Goal: Task Accomplishment & Management: Manage account settings

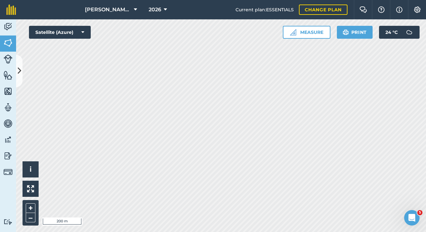
click at [21, 62] on button at bounding box center [19, 71] width 6 height 32
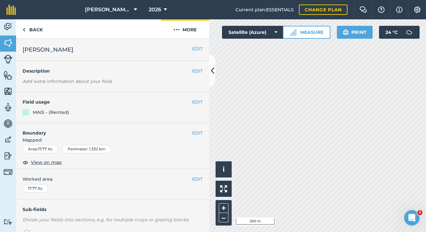
click at [188, 28] on button "More" at bounding box center [185, 28] width 48 height 19
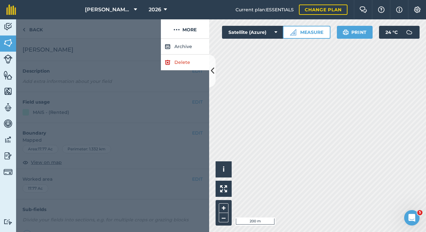
click at [179, 62] on link "Delete" at bounding box center [185, 62] width 48 height 16
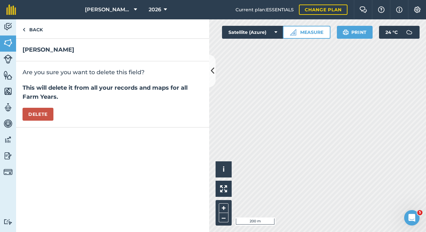
click at [36, 119] on button "Delete" at bounding box center [38, 114] width 31 height 13
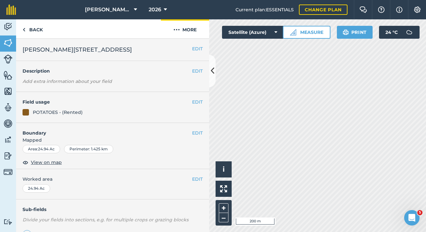
click at [185, 32] on button "More" at bounding box center [185, 28] width 48 height 19
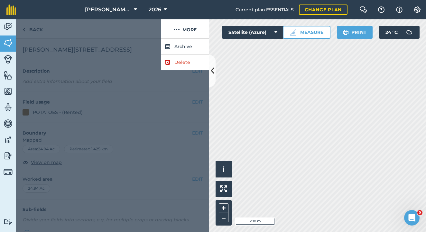
click at [180, 64] on link "Delete" at bounding box center [185, 62] width 48 height 16
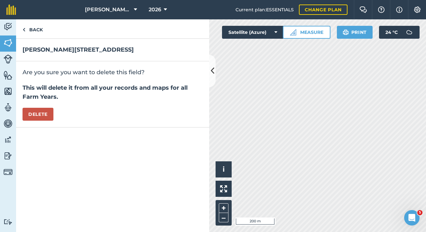
click at [27, 110] on button "Delete" at bounding box center [38, 114] width 31 height 13
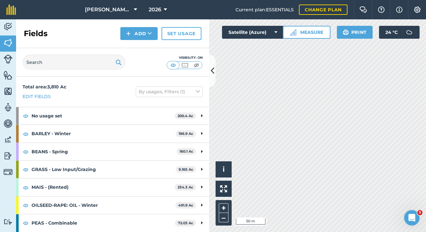
click at [142, 33] on button "Add" at bounding box center [138, 33] width 37 height 13
click at [143, 46] on link "Draw" at bounding box center [138, 48] width 35 height 14
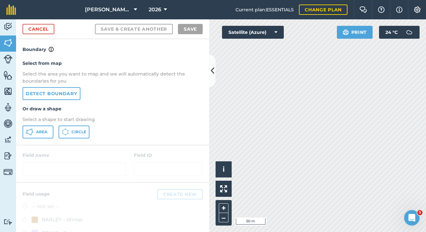
click at [39, 135] on button "Area" at bounding box center [38, 131] width 31 height 13
click at [46, 30] on link "Cancel" at bounding box center [39, 29] width 32 height 10
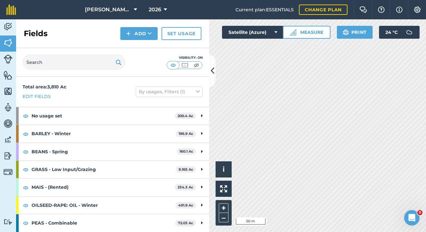
click at [140, 37] on button "Add" at bounding box center [138, 33] width 37 height 13
click at [139, 49] on link "Draw" at bounding box center [138, 48] width 35 height 14
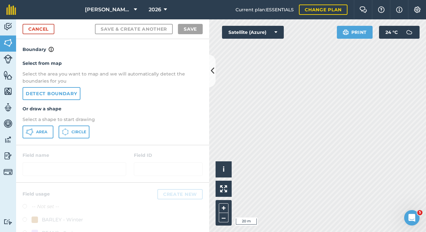
click at [36, 139] on div "Select from map Select the area you want to map and we will automatically detec…" at bounding box center [112, 98] width 193 height 91
click at [33, 127] on button "Area" at bounding box center [38, 131] width 31 height 13
click at [154, 139] on div "Activity Fields Livestock Features Maps Team Vehicles Data Reporting Billing Tu…" at bounding box center [213, 125] width 426 height 212
click at [127, 141] on div "Activity Fields Livestock Features Maps Team Vehicles Data Reporting Billing Tu…" at bounding box center [213, 125] width 426 height 212
click at [137, 105] on div "Activity Fields Livestock Features Maps Team Vehicles Data Reporting Billing Tu…" at bounding box center [213, 125] width 426 height 212
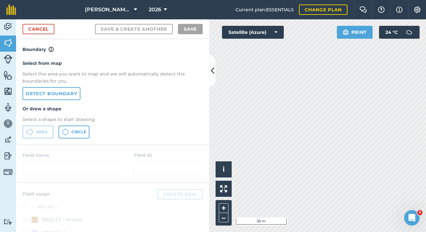
click at [352, 231] on html "[PERSON_NAME] Farm Partnership 2026 Current plan : ESSENTIALS Change plan Farm …" at bounding box center [213, 116] width 426 height 232
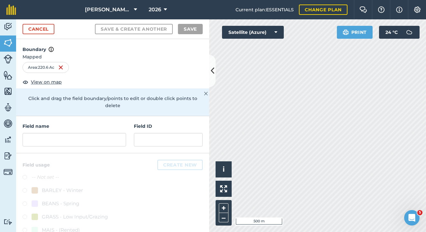
click at [36, 26] on link "Cancel" at bounding box center [39, 29] width 32 height 10
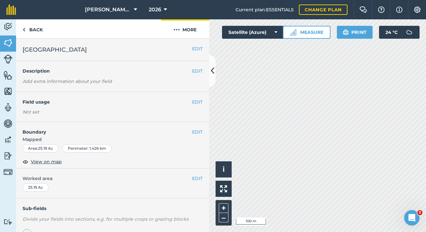
click at [186, 31] on button "More" at bounding box center [185, 28] width 48 height 19
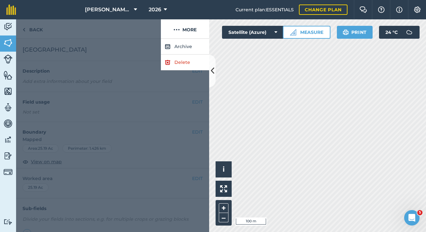
click at [185, 60] on link "Delete" at bounding box center [185, 62] width 48 height 16
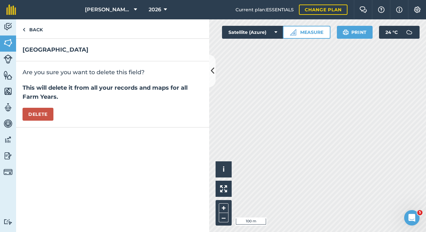
click at [26, 113] on button "Delete" at bounding box center [38, 114] width 31 height 13
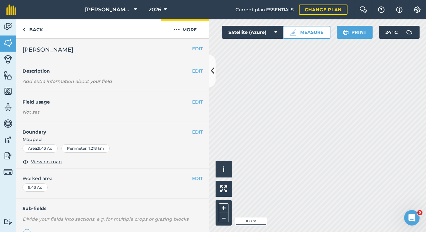
click at [178, 28] on img at bounding box center [177, 30] width 6 height 8
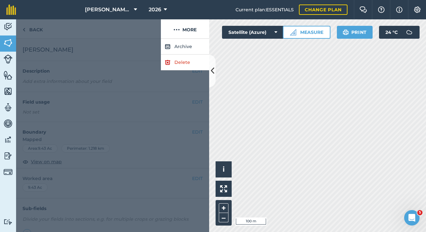
click at [169, 62] on img at bounding box center [168, 62] width 6 height 8
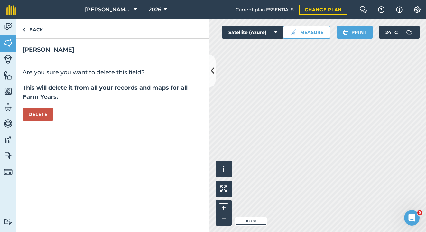
click at [41, 116] on button "Delete" at bounding box center [38, 114] width 31 height 13
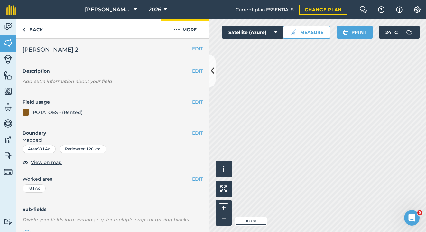
click at [185, 25] on button "More" at bounding box center [185, 28] width 48 height 19
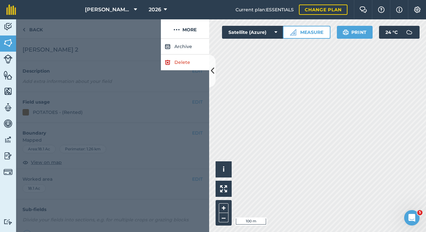
click at [176, 64] on link "Delete" at bounding box center [185, 62] width 48 height 16
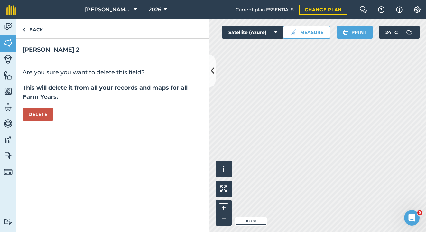
click at [41, 115] on button "Delete" at bounding box center [38, 114] width 31 height 13
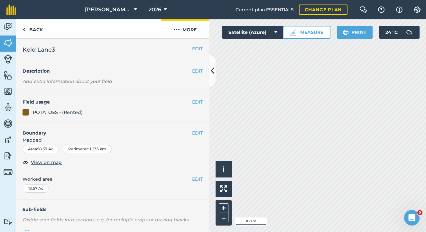
click at [186, 28] on button "More" at bounding box center [185, 28] width 48 height 19
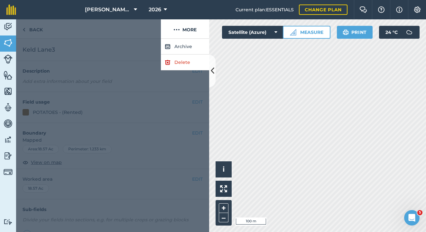
click at [185, 62] on link "Delete" at bounding box center [185, 62] width 48 height 16
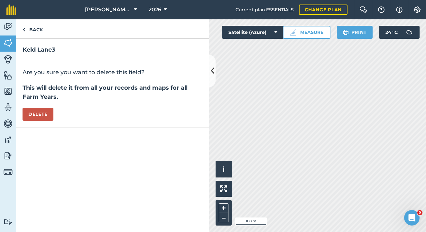
click at [32, 110] on button "Delete" at bounding box center [38, 114] width 31 height 13
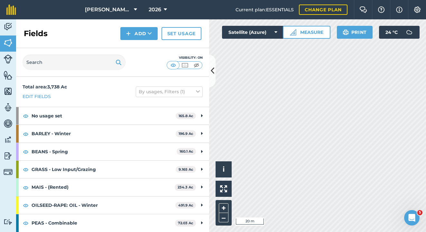
click at [317, 19] on div "[PERSON_NAME] Farm Partnership 2026 Current plan : ESSENTIALS Change plan Farm …" at bounding box center [213, 116] width 426 height 232
click at [289, 231] on html "[PERSON_NAME] Farm Partnership 2026 Current plan : ESSENTIALS Change plan Farm …" at bounding box center [213, 116] width 426 height 232
click at [294, 231] on html "[PERSON_NAME] Farm Partnership 2026 Current plan : ESSENTIALS Change plan Farm …" at bounding box center [213, 116] width 426 height 232
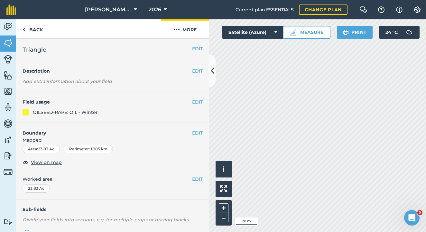
click at [179, 29] on img at bounding box center [177, 30] width 6 height 8
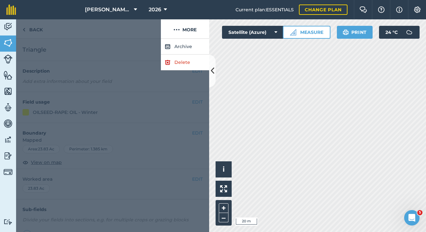
click at [185, 65] on link "Delete" at bounding box center [185, 62] width 48 height 16
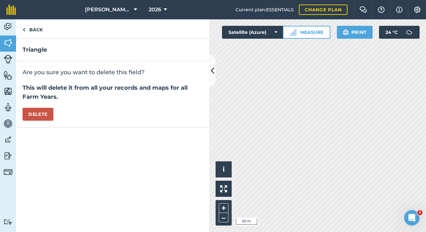
click at [46, 113] on button "Delete" at bounding box center [38, 114] width 31 height 13
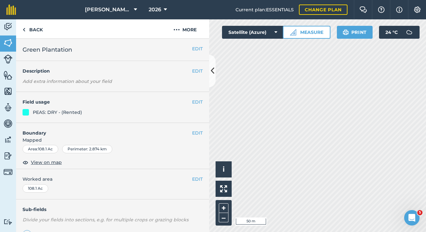
click at [196, 132] on button "EDIT" at bounding box center [197, 132] width 11 height 7
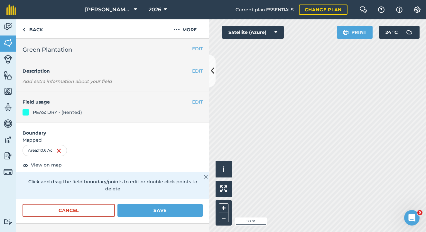
click at [384, 231] on html "[PERSON_NAME] Farm Partnership 2026 Current plan : ESSENTIALS Change plan Farm …" at bounding box center [213, 116] width 426 height 232
click at [192, 103] on button "EDIT" at bounding box center [197, 101] width 11 height 7
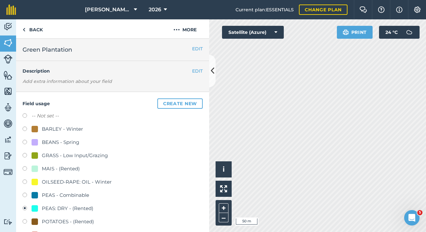
click at [25, 180] on label at bounding box center [27, 182] width 9 height 6
radio input "true"
radio input "false"
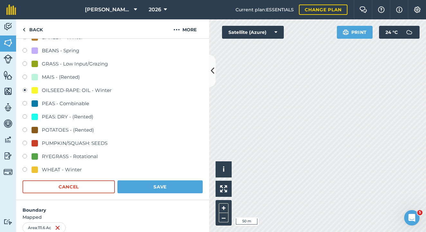
scroll to position [159, 0]
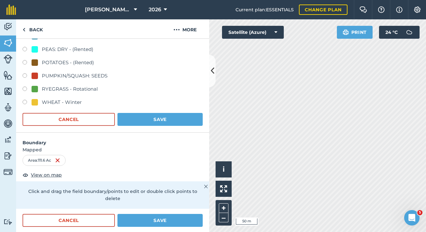
click at [153, 118] on button "Save" at bounding box center [160, 119] width 85 height 13
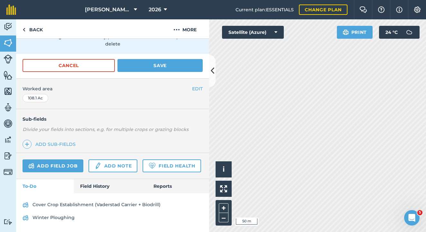
click at [137, 59] on button "Save" at bounding box center [160, 65] width 85 height 13
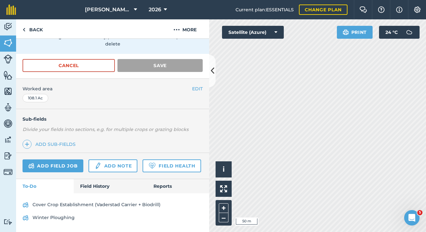
scroll to position [107, 0]
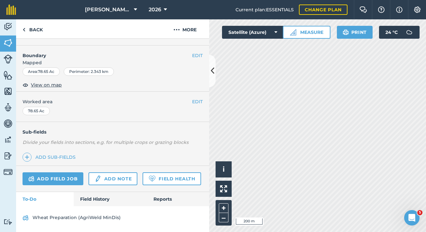
scroll to position [94, 0]
click at [186, 30] on button "More" at bounding box center [185, 28] width 48 height 19
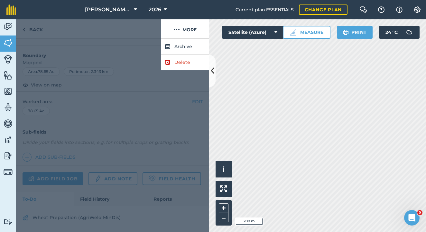
click at [109, 101] on div at bounding box center [112, 135] width 193 height 193
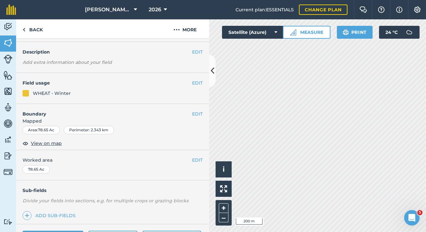
scroll to position [14, 0]
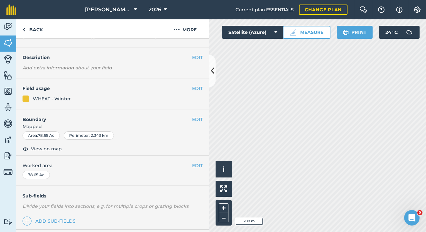
click at [192, 86] on button "EDIT" at bounding box center [197, 88] width 11 height 7
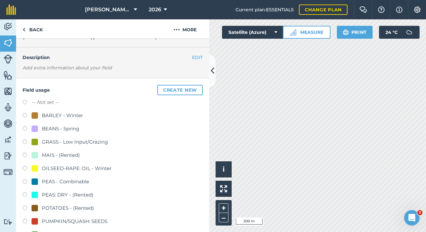
click at [24, 168] on label at bounding box center [27, 169] width 9 height 6
radio input "true"
radio input "false"
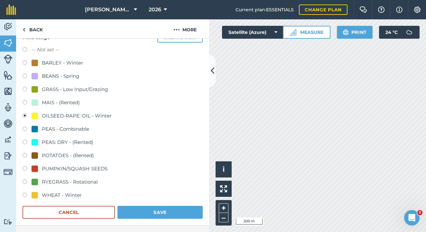
scroll to position [71, 0]
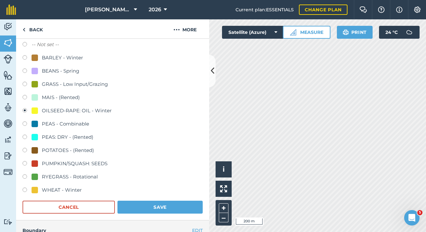
click at [148, 208] on button "Save" at bounding box center [160, 206] width 85 height 13
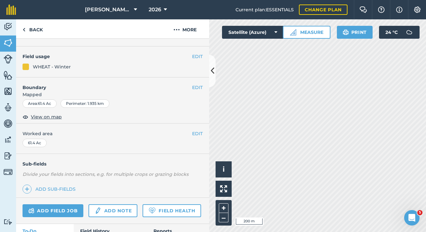
scroll to position [42, 0]
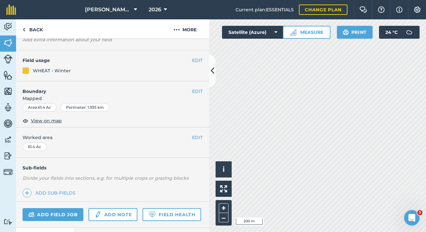
click at [192, 58] on button "EDIT" at bounding box center [197, 60] width 11 height 7
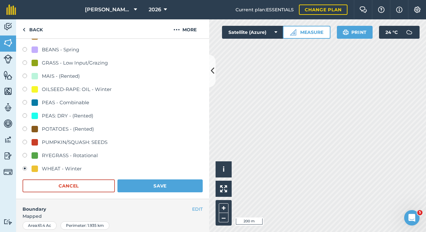
scroll to position [103, 0]
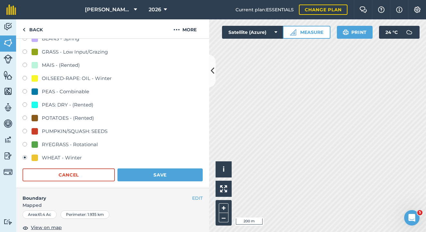
click at [26, 79] on label at bounding box center [27, 79] width 9 height 6
radio input "true"
radio input "false"
click at [142, 173] on button "Save" at bounding box center [160, 174] width 85 height 13
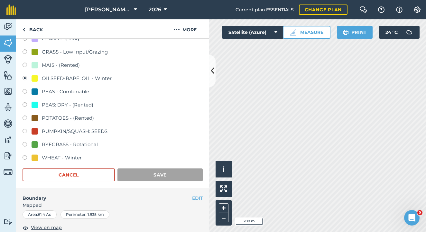
scroll to position [94, 0]
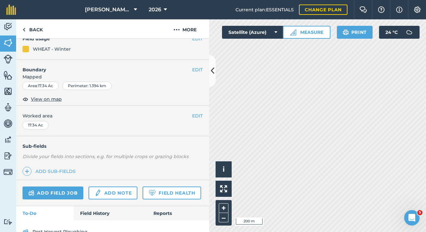
scroll to position [55, 0]
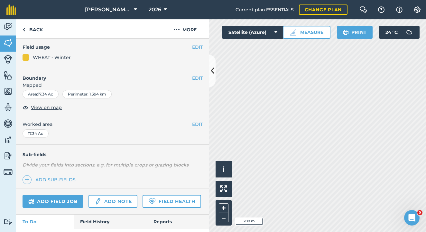
click at [192, 45] on button "EDIT" at bounding box center [197, 46] width 11 height 7
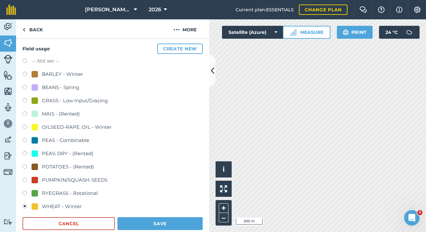
click at [24, 127] on label at bounding box center [27, 127] width 9 height 6
radio input "true"
radio input "false"
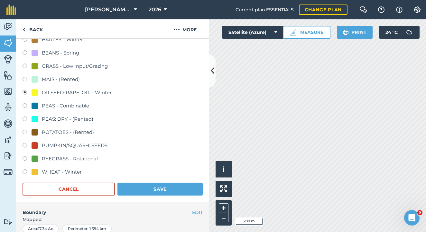
scroll to position [94, 0]
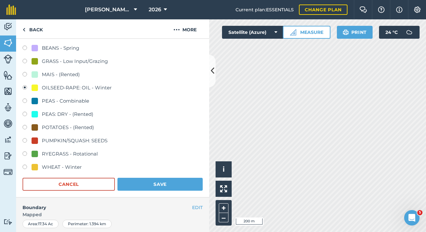
click at [166, 182] on button "Save" at bounding box center [160, 183] width 85 height 13
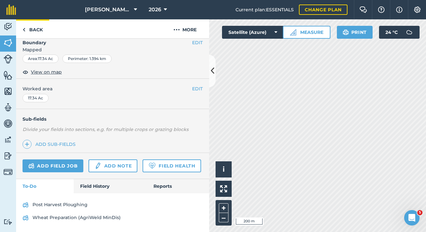
click at [36, 27] on link "Back" at bounding box center [32, 28] width 33 height 19
click at [212, 72] on icon at bounding box center [213, 70] width 4 height 11
